Goal: Communication & Community: Participate in discussion

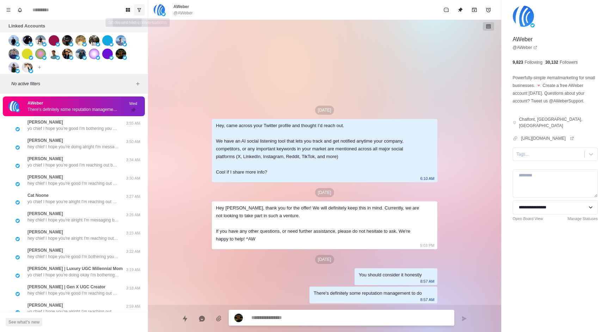
click at [138, 10] on icon "Show unread conversations" at bounding box center [139, 9] width 5 height 5
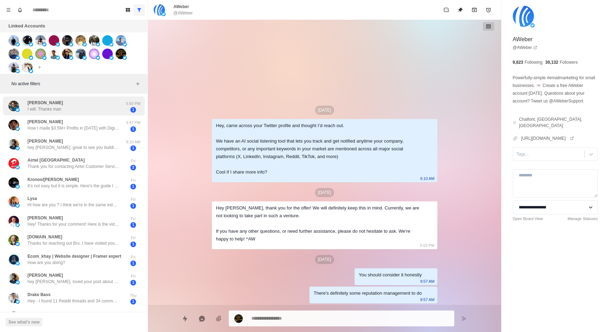
click at [110, 110] on div "[PERSON_NAME] I will. Thanks man" at bounding box center [66, 106] width 116 height 14
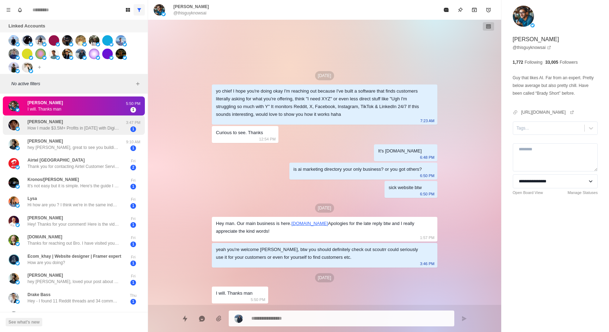
click at [109, 130] on p "How I made $3.5M+ Profits in [DATE] with Digital products from X: Take a few se…" at bounding box center [74, 128] width 92 height 6
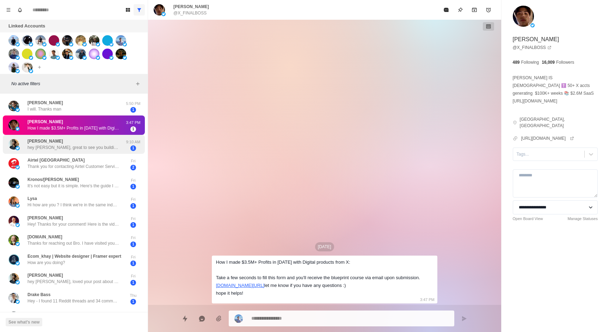
click at [103, 147] on p "hey [PERSON_NAME], great to see you building and scaling saas companies. really…" at bounding box center [74, 148] width 92 height 6
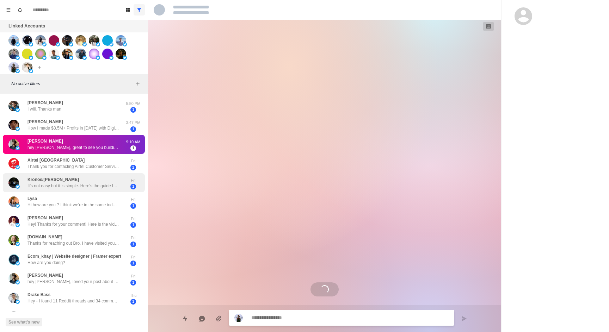
click at [97, 176] on div "Kronos/[PERSON_NAME] It's not easy but it is simple. Here's the guide I use to …" at bounding box center [74, 182] width 142 height 19
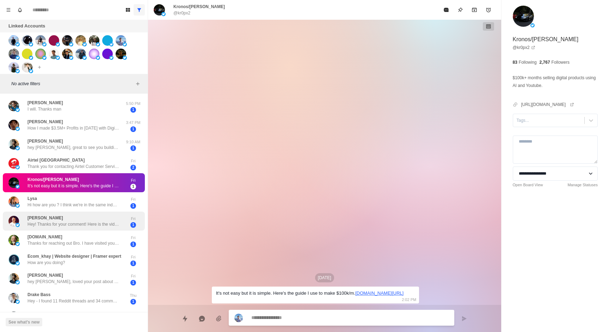
scroll to position [39, 0]
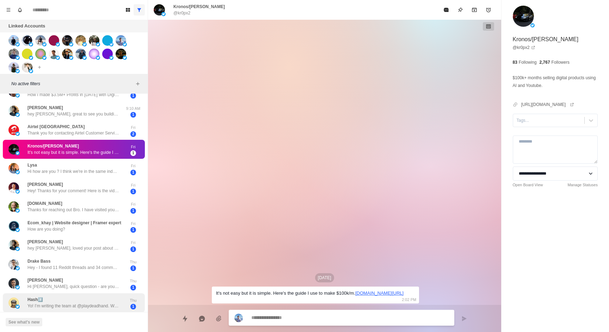
click at [69, 308] on p "Yo! I’m writing the team at @playdeadhand. We’re inviting have you join our tea…" at bounding box center [74, 306] width 92 height 6
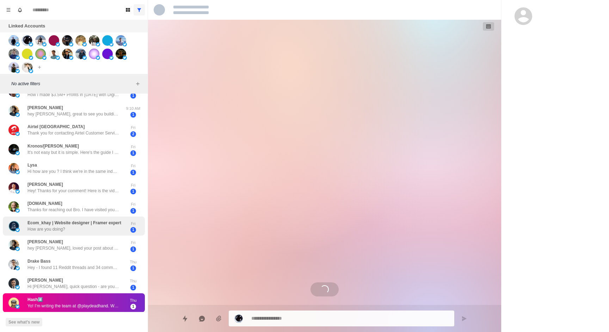
click at [70, 233] on div "Ecom_khay | Website designer | Framer expert How are you doing?" at bounding box center [75, 226] width 94 height 13
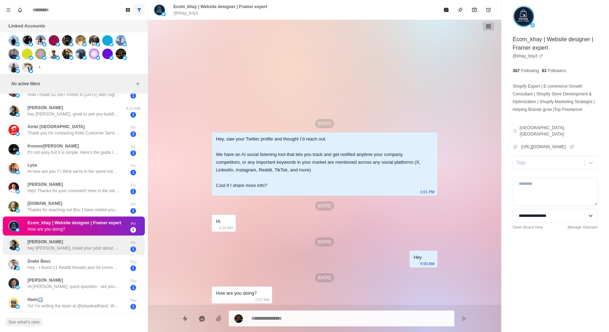
click at [64, 250] on p "hey [PERSON_NAME], loved your post about tracking social media mentions. its a …" at bounding box center [74, 248] width 92 height 6
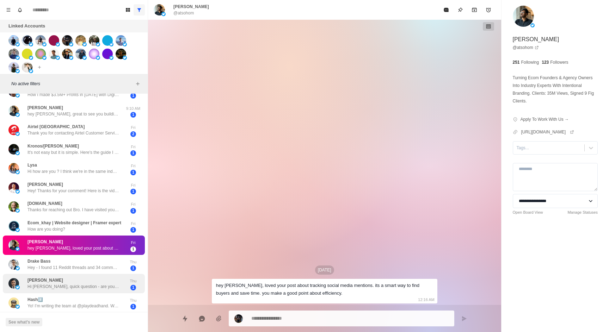
click at [62, 277] on div "[PERSON_NAME] Hi [PERSON_NAME], quick question - are you looking for a professi…" at bounding box center [66, 284] width 116 height 14
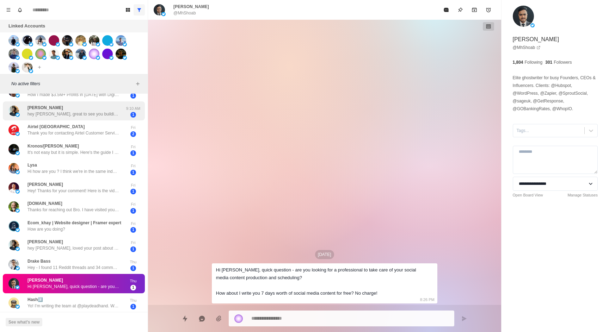
click at [90, 111] on p "hey [PERSON_NAME], great to see you building and scaling saas companies. really…" at bounding box center [74, 114] width 92 height 6
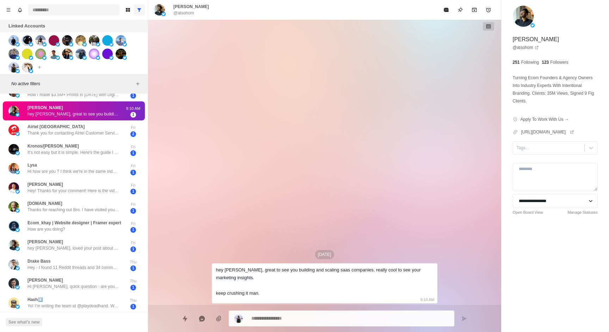
type textarea "*"
